Goal: Task Accomplishment & Management: Manage account settings

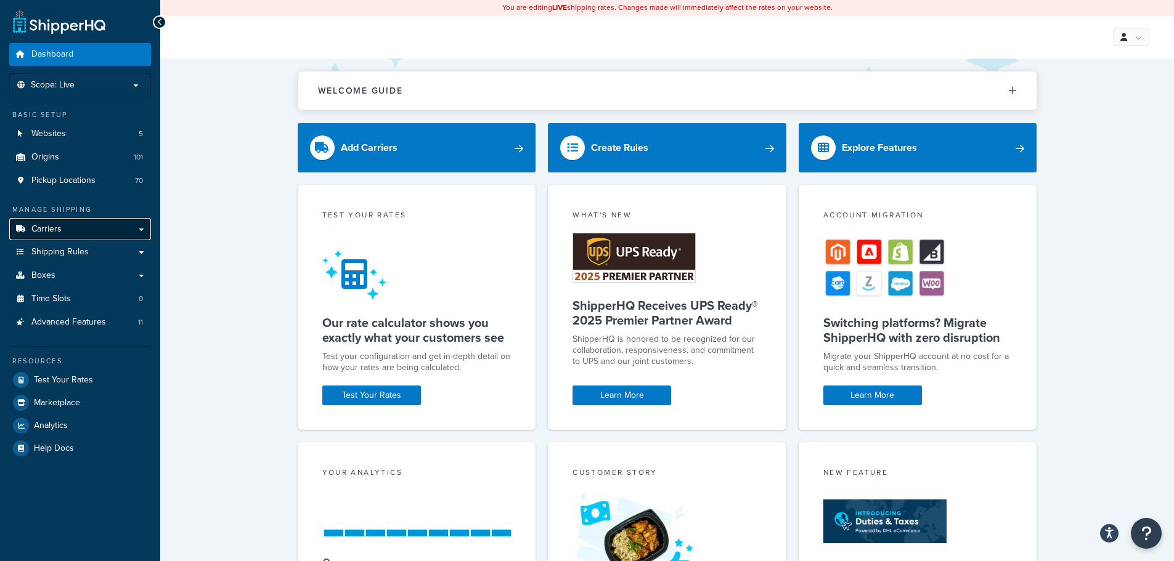
click at [60, 230] on span "Carriers" at bounding box center [46, 229] width 30 height 10
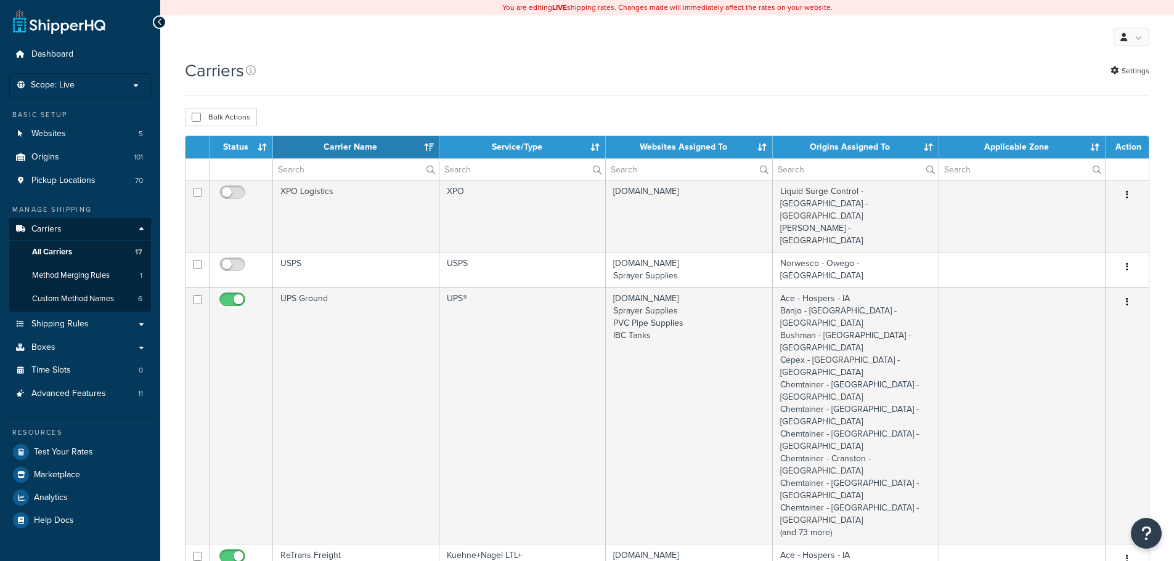
select select "15"
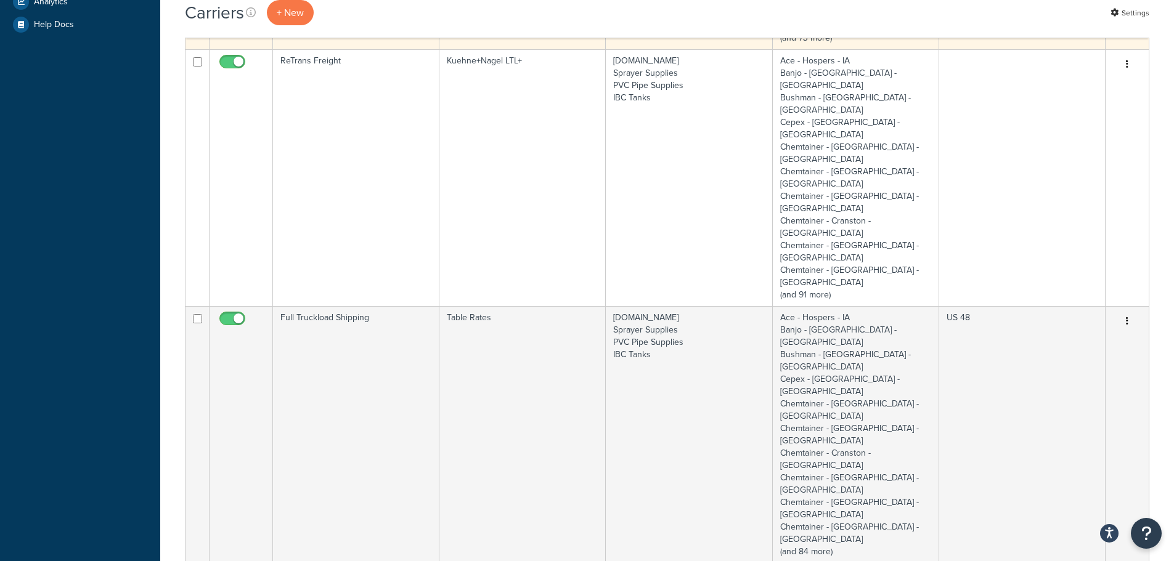
scroll to position [493, 0]
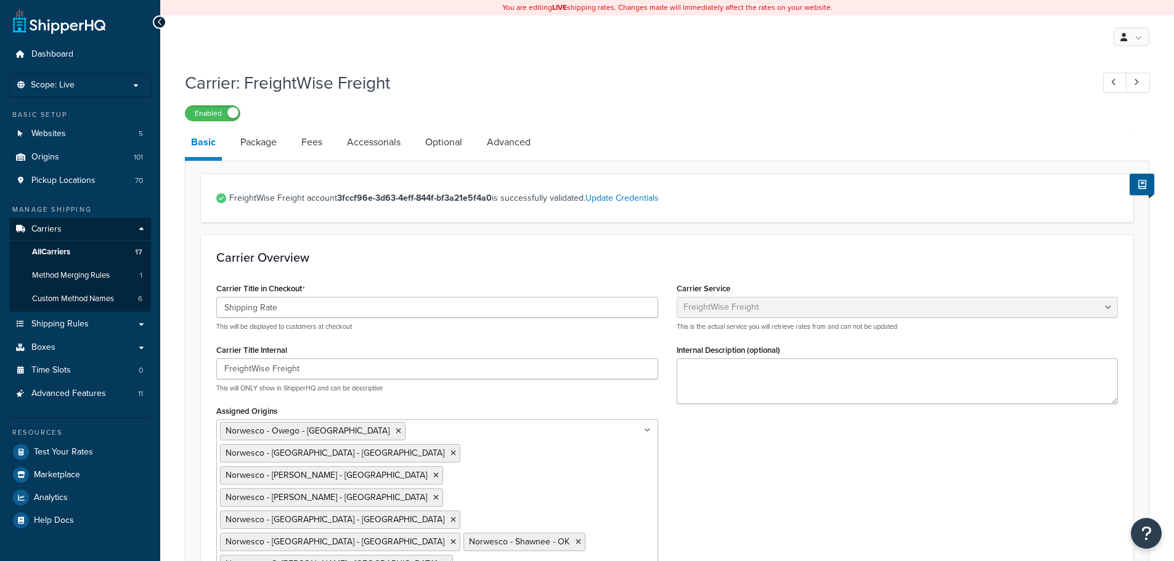
select select "freightWiseFreight"
click at [445, 145] on link "Optional" at bounding box center [443, 143] width 49 height 30
select select "300"
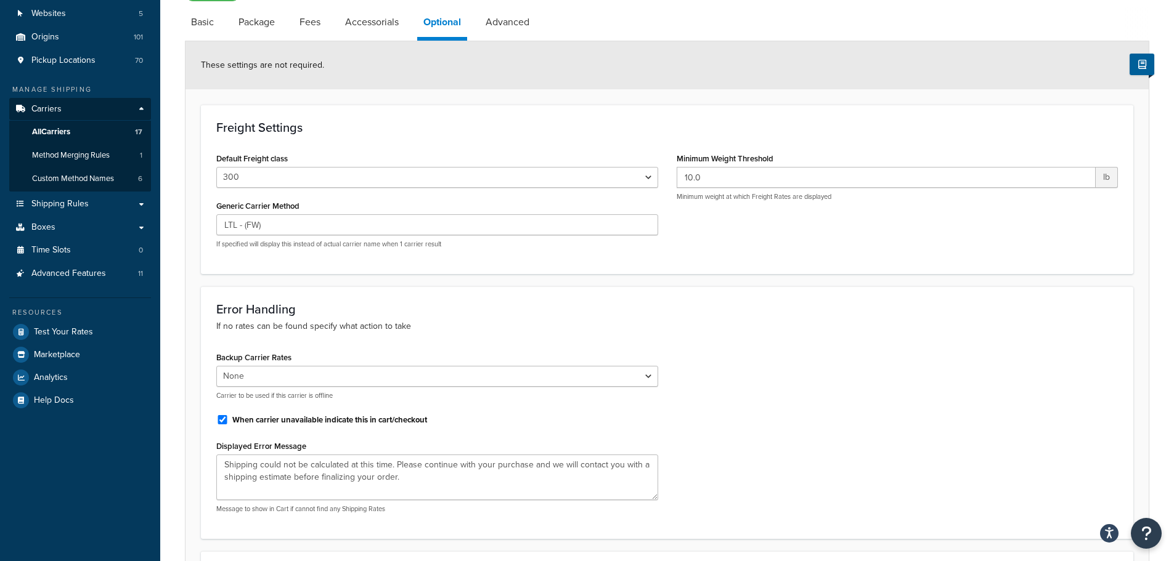
scroll to position [6, 0]
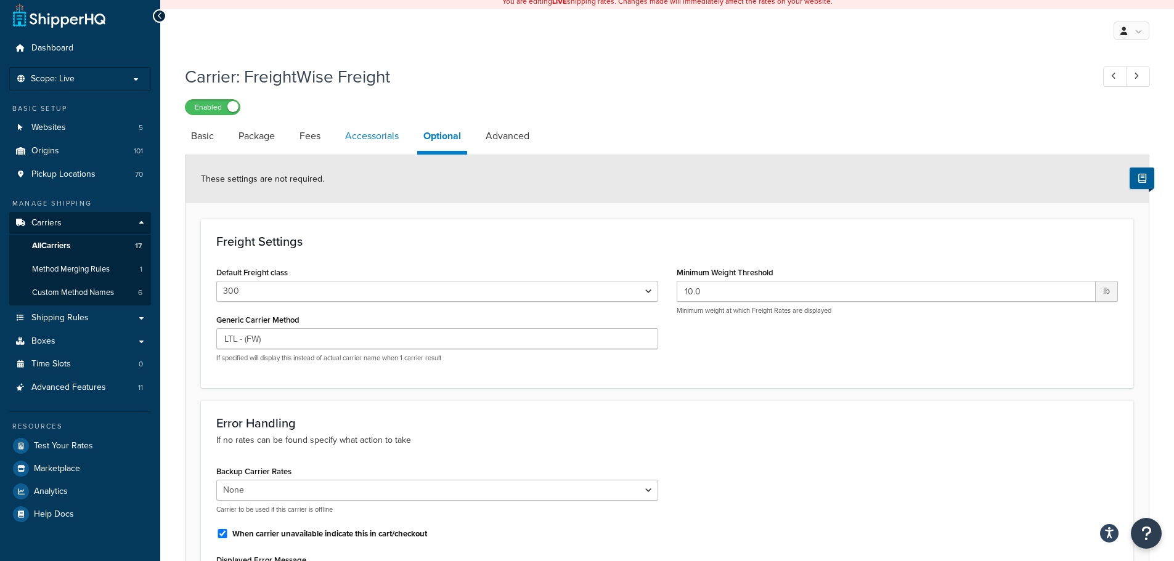
click at [372, 141] on link "Accessorials" at bounding box center [372, 136] width 66 height 30
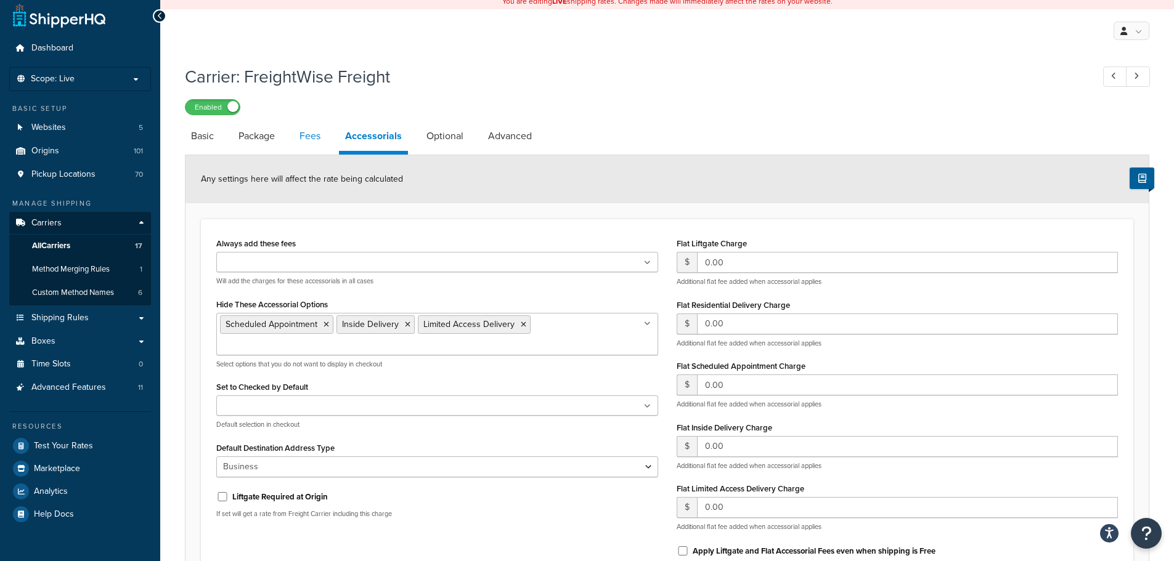
click at [311, 140] on link "Fees" at bounding box center [309, 136] width 33 height 30
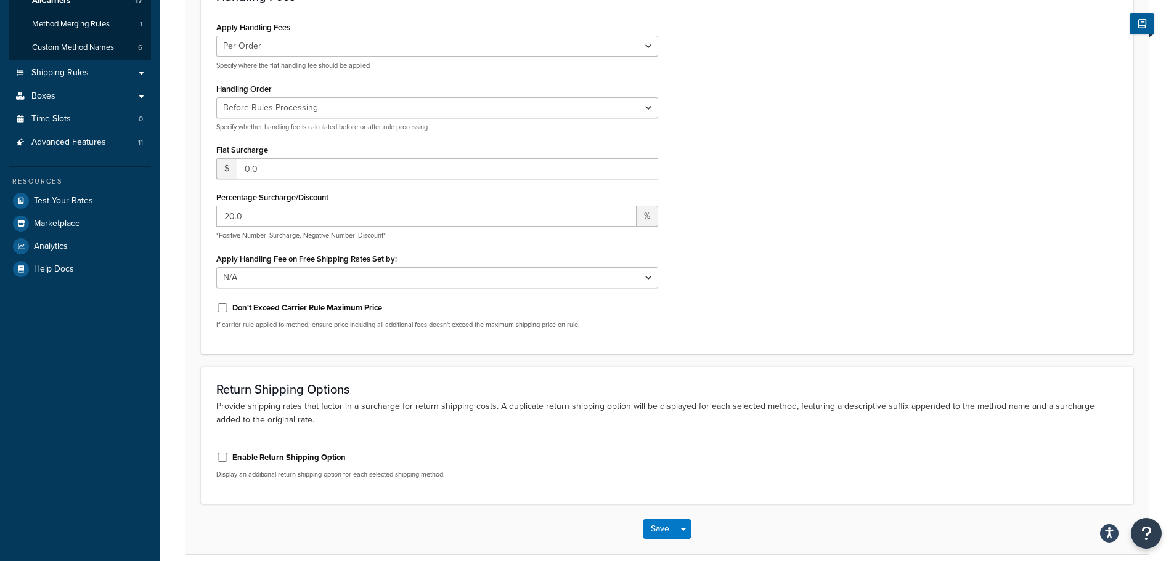
scroll to position [253, 0]
click at [293, 213] on input "20.0" at bounding box center [426, 215] width 420 height 21
drag, startPoint x: 299, startPoint y: 213, endPoint x: 170, endPoint y: 210, distance: 129.4
click at [170, 210] on div "Carrier: FreightWise Freight Enabled Basic Package Fees Accessorials Optional A…" at bounding box center [666, 198] width 1013 height 773
type input "100"
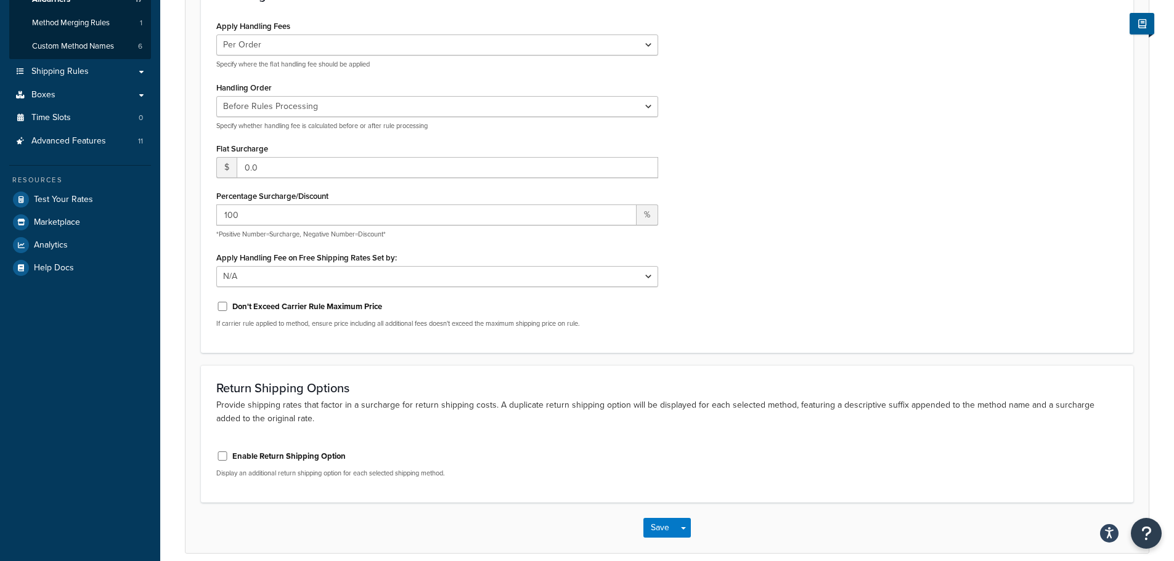
click at [728, 251] on div "Apply Handling Fees Per Order Per Item Per Package Specify where the flat handl…" at bounding box center [667, 177] width 920 height 320
click at [658, 532] on button "Save" at bounding box center [659, 528] width 33 height 20
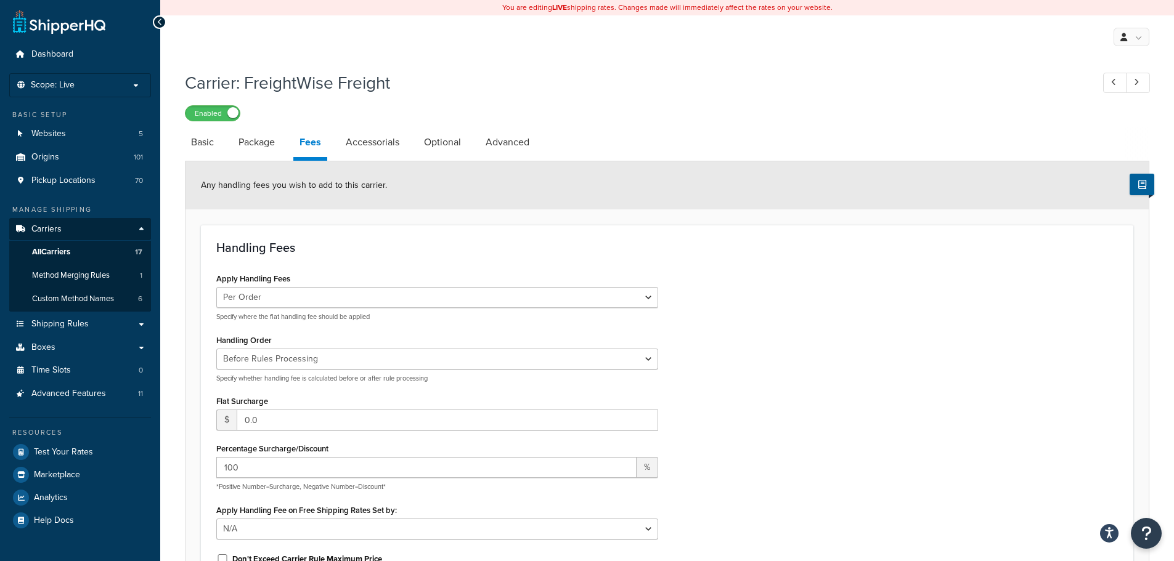
scroll to position [1, 0]
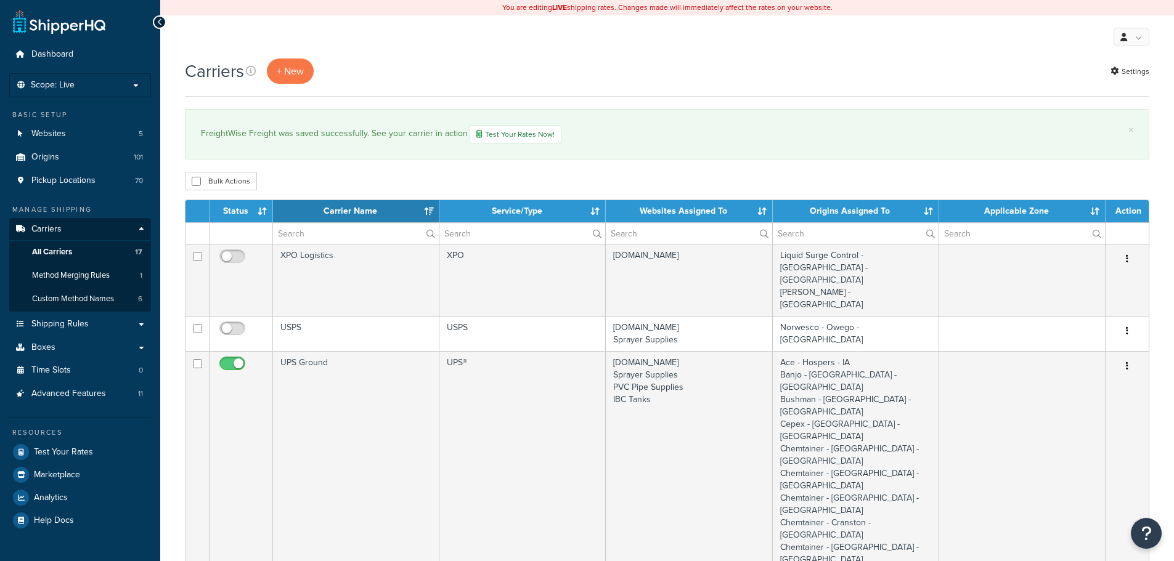
select select "15"
